Goal: Transaction & Acquisition: Purchase product/service

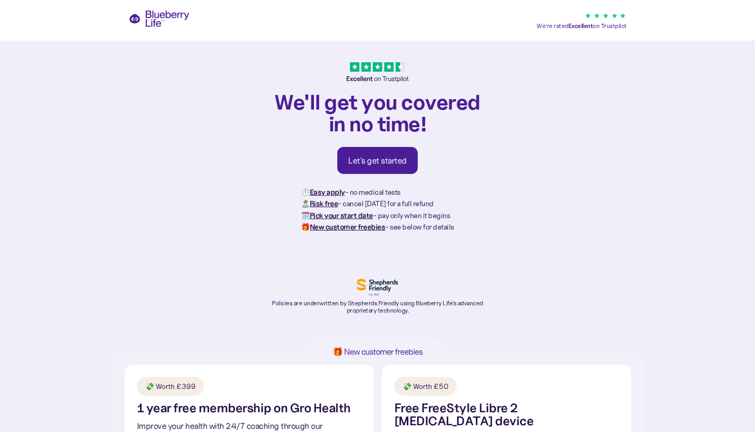
click at [384, 162] on div "Let's get started" at bounding box center [377, 160] width 59 height 10
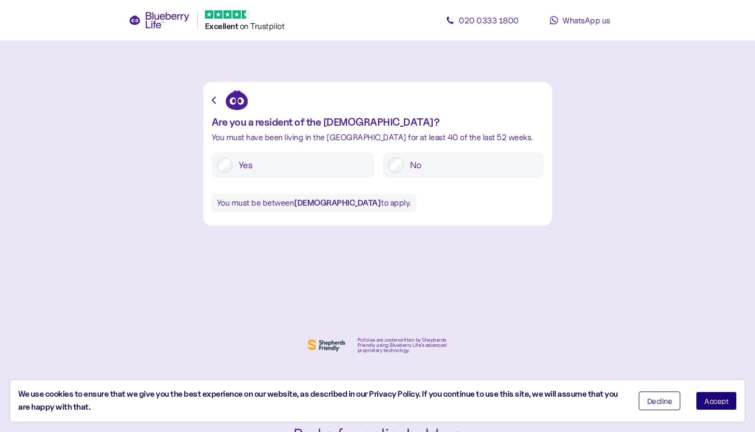
click at [707, 403] on span "Accept" at bounding box center [716, 400] width 24 height 7
